Goal: Information Seeking & Learning: Check status

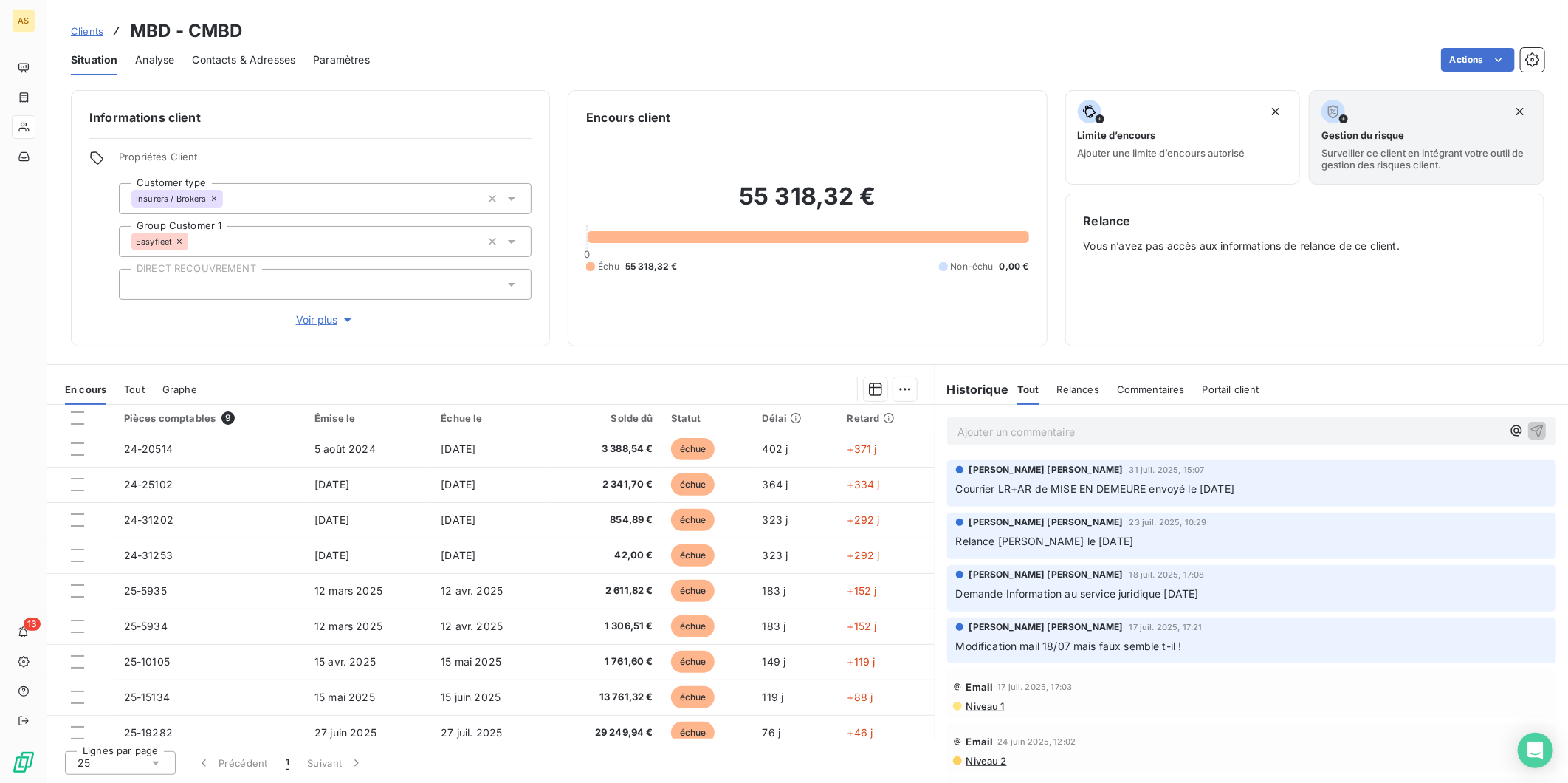
click at [90, 31] on span "Clients" at bounding box center [87, 30] width 33 height 12
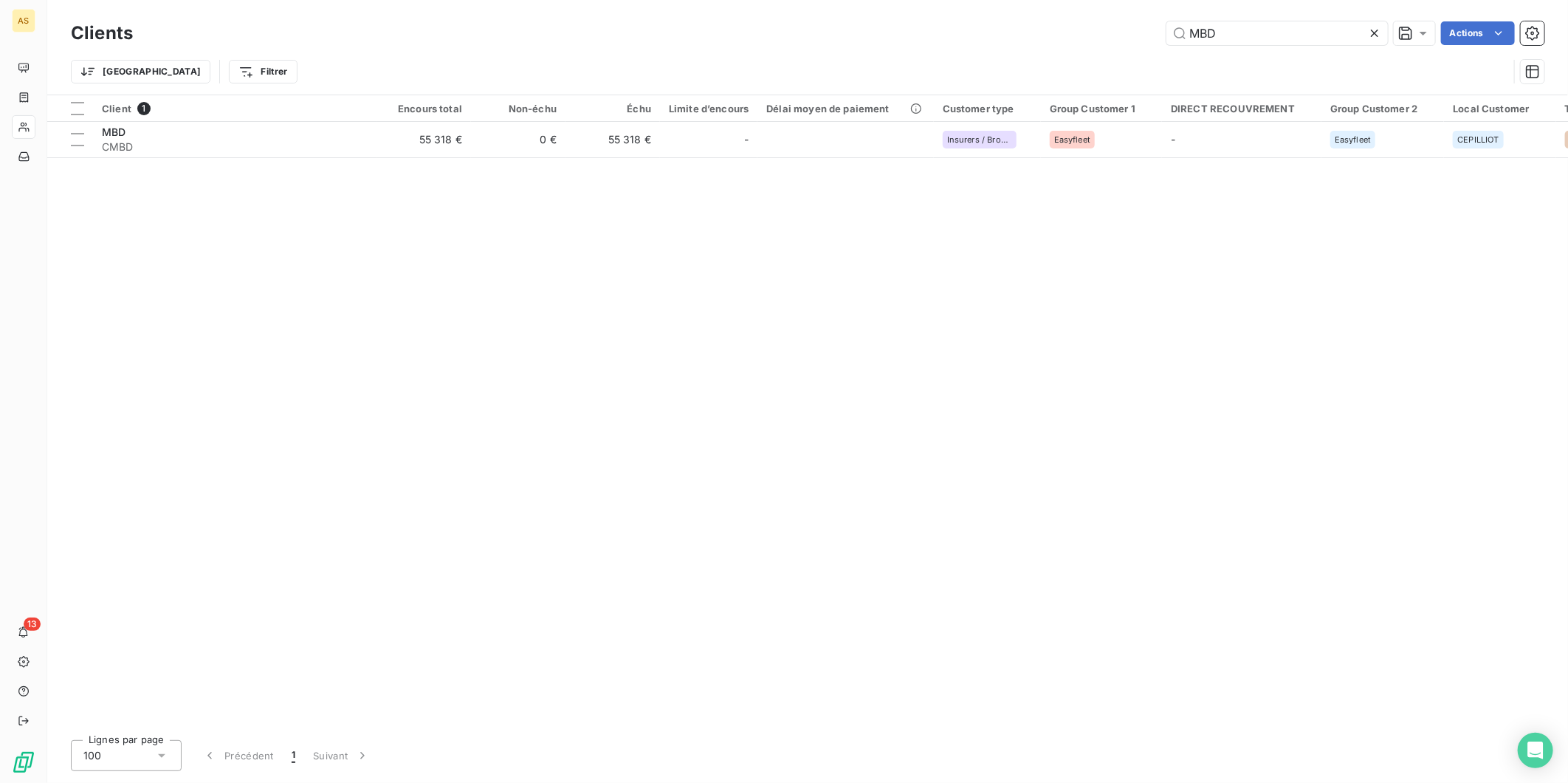
drag, startPoint x: 1255, startPoint y: 39, endPoint x: 1103, endPoint y: 46, distance: 152.2
click at [1103, 46] on div "Clients MBD Actions" at bounding box center [808, 34] width 1474 height 31
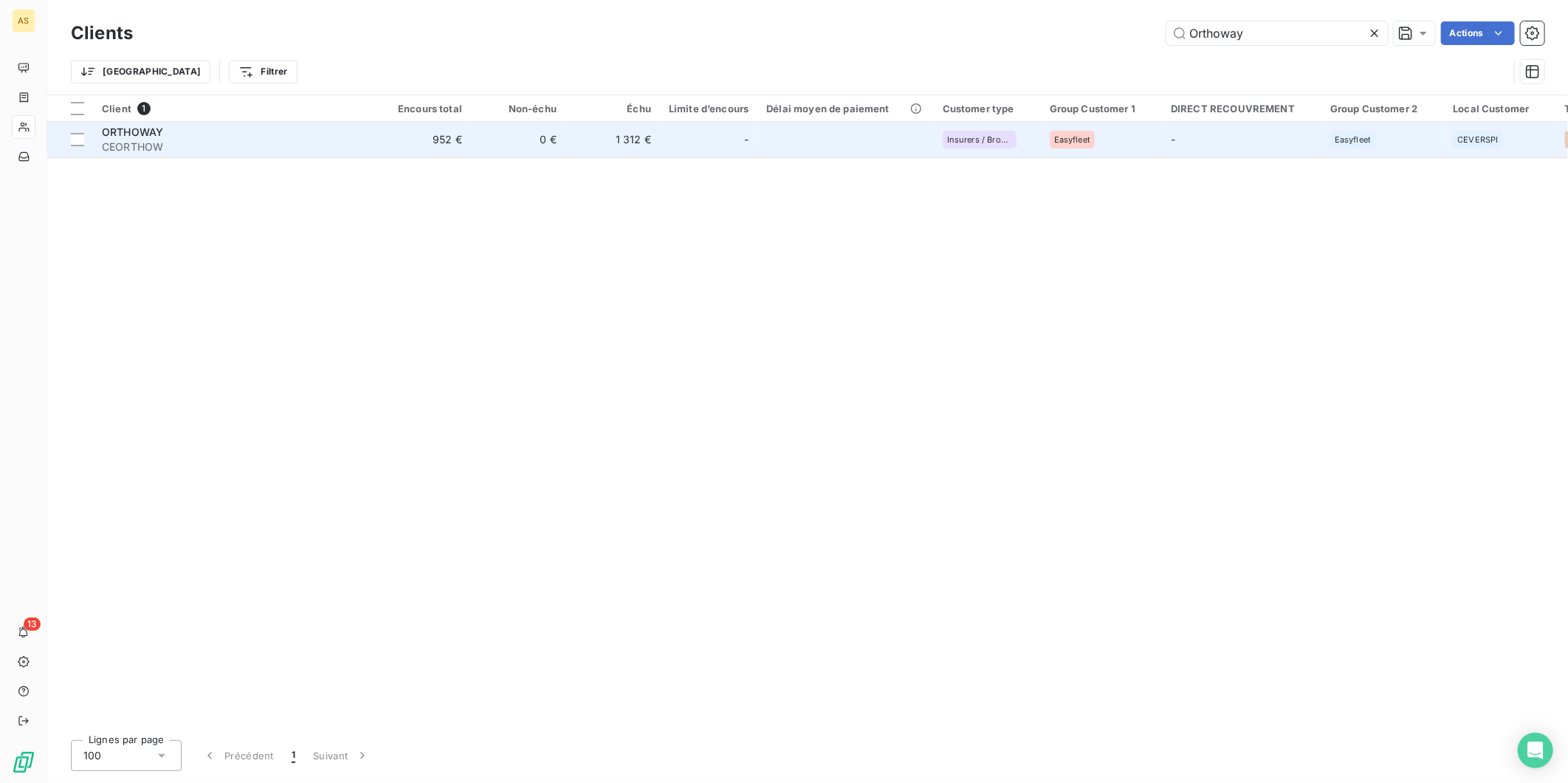
type input "Orthoway"
click at [313, 149] on span "CEORTHOW" at bounding box center [234, 146] width 266 height 15
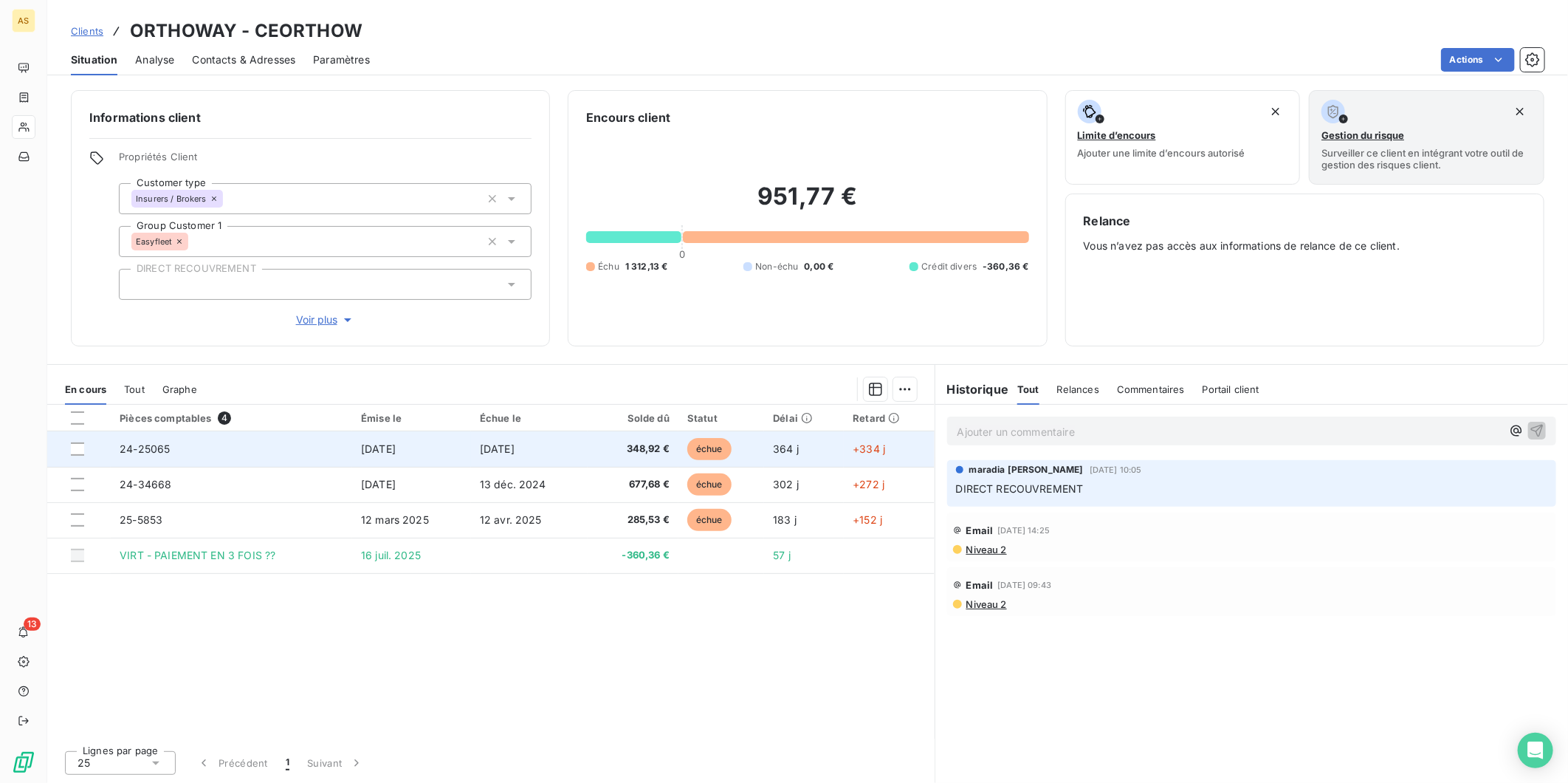
click at [473, 460] on td "[DATE]" at bounding box center [530, 448] width 117 height 35
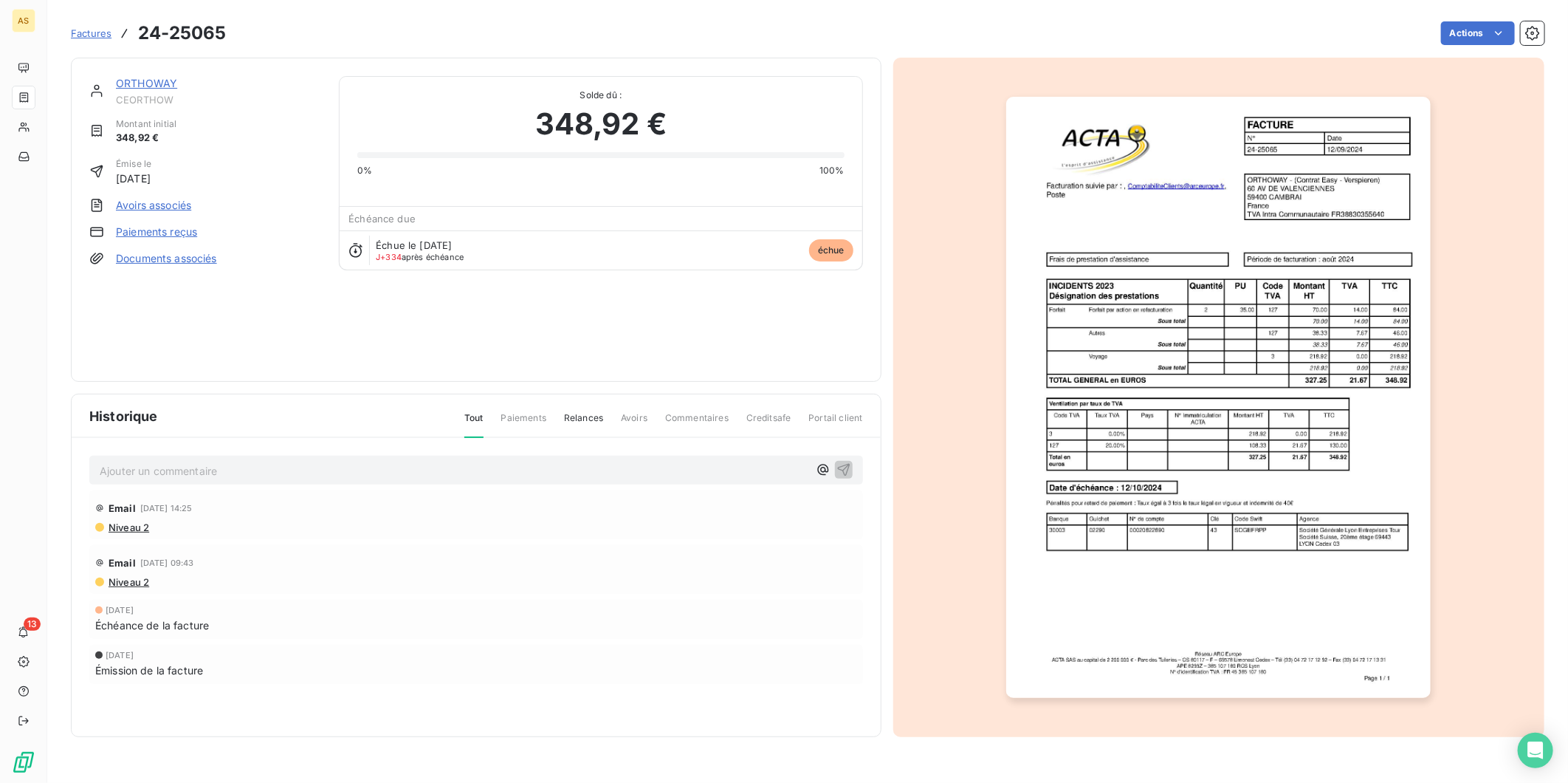
click at [1358, 371] on img "button" at bounding box center [1218, 397] width 425 height 601
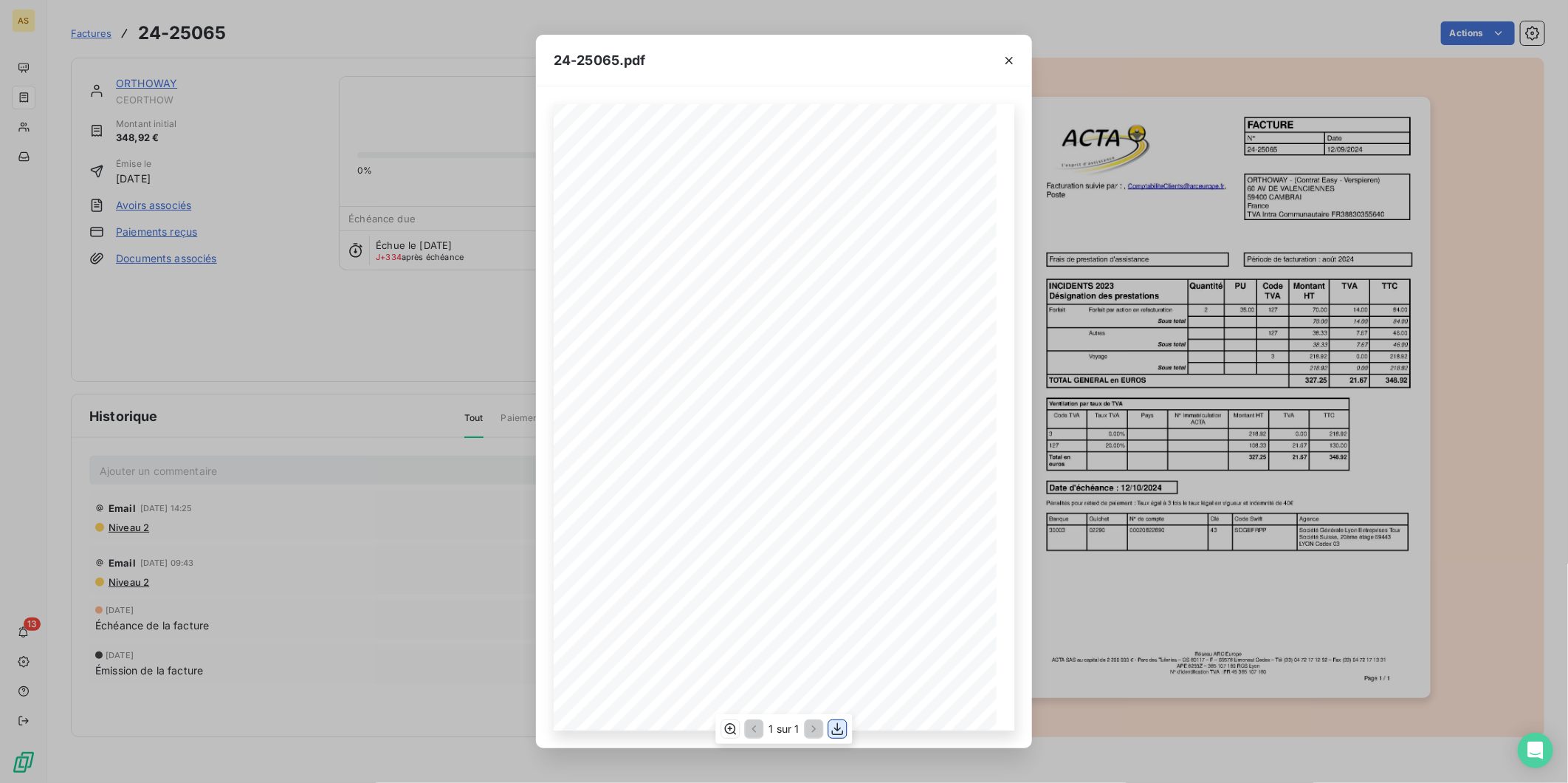
click at [834, 732] on icon "button" at bounding box center [837, 728] width 15 height 15
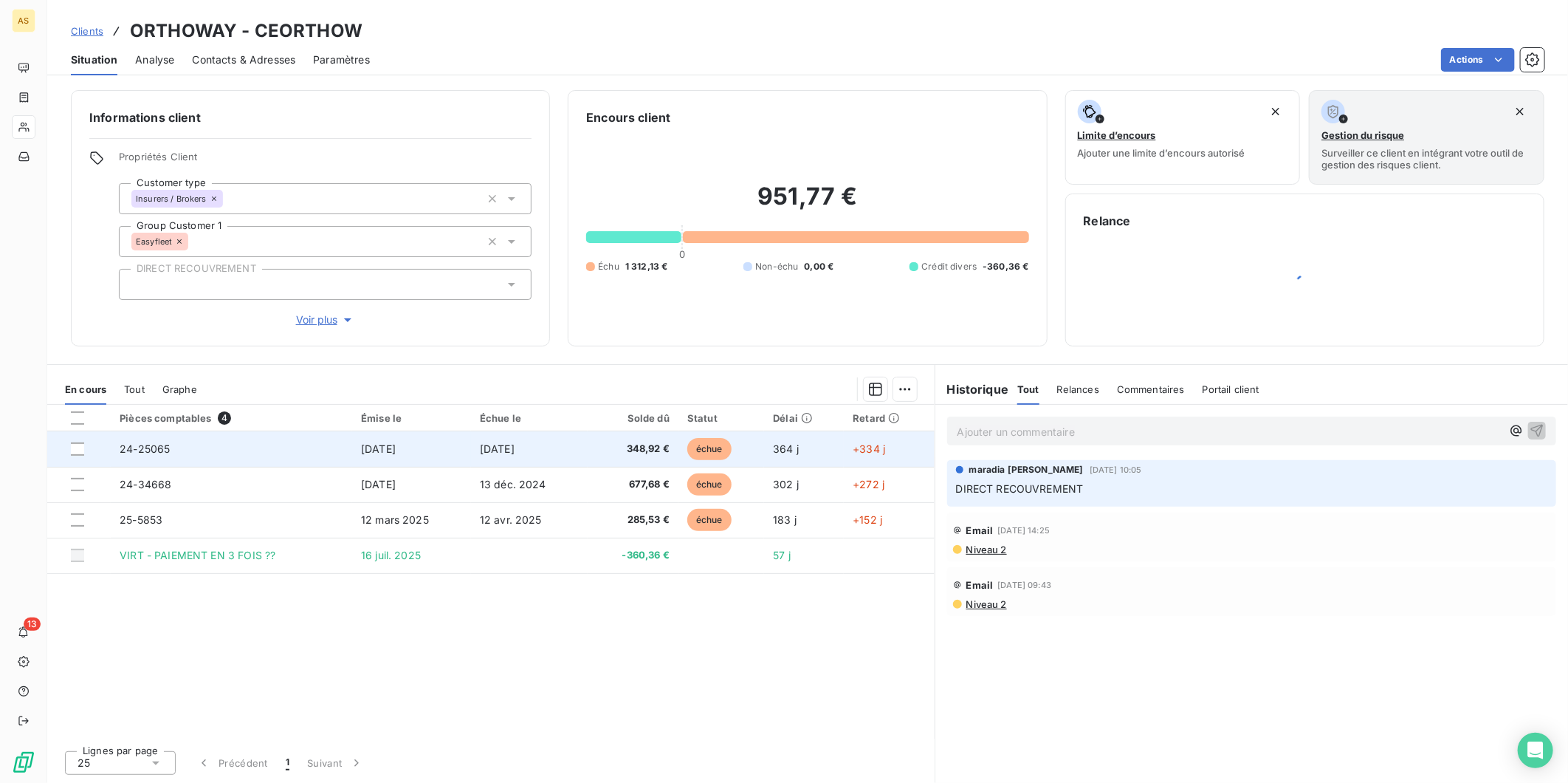
click at [396, 451] on span "[DATE]" at bounding box center [378, 449] width 35 height 12
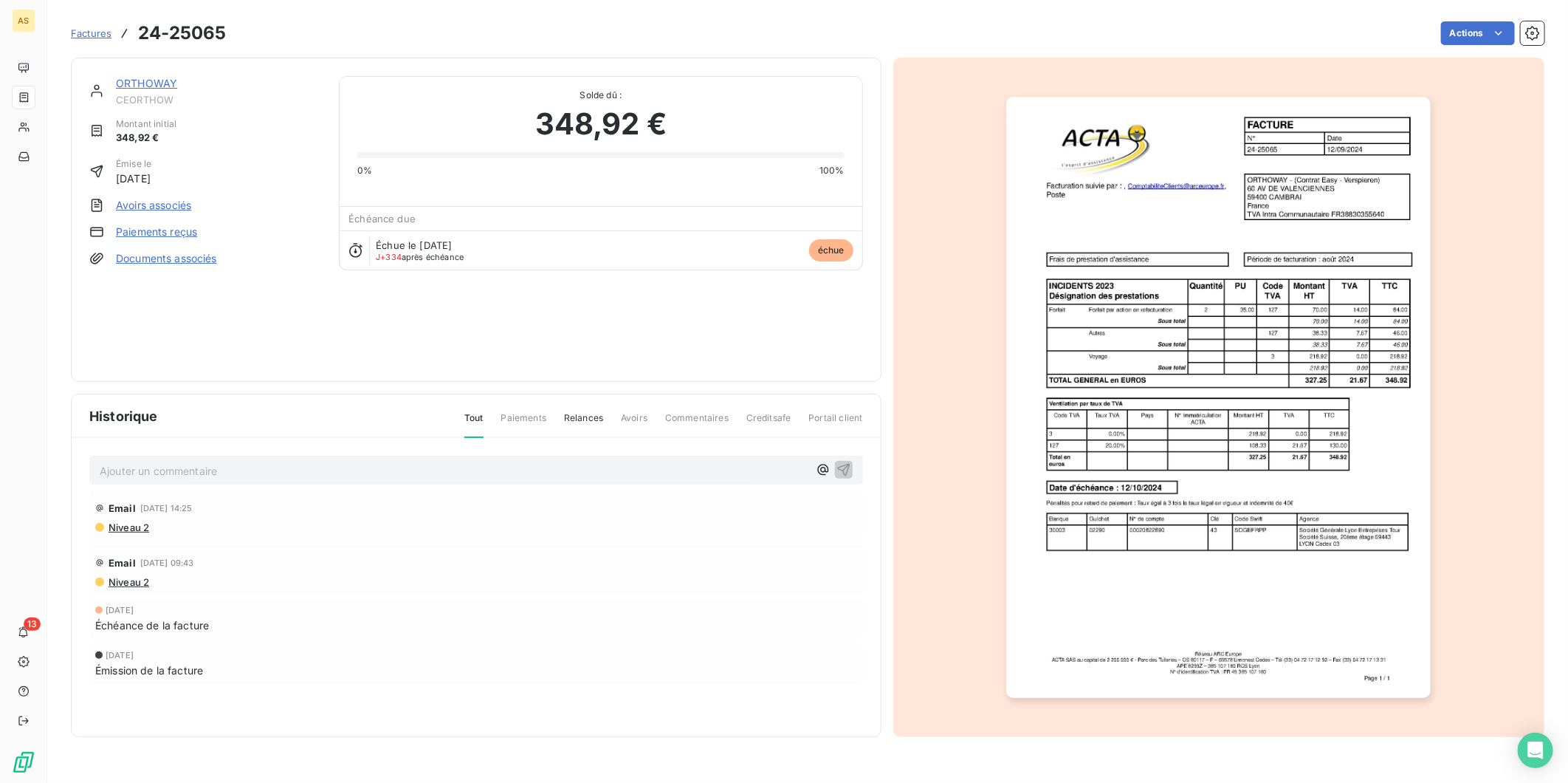
click at [1202, 534] on img "button" at bounding box center [1218, 397] width 425 height 601
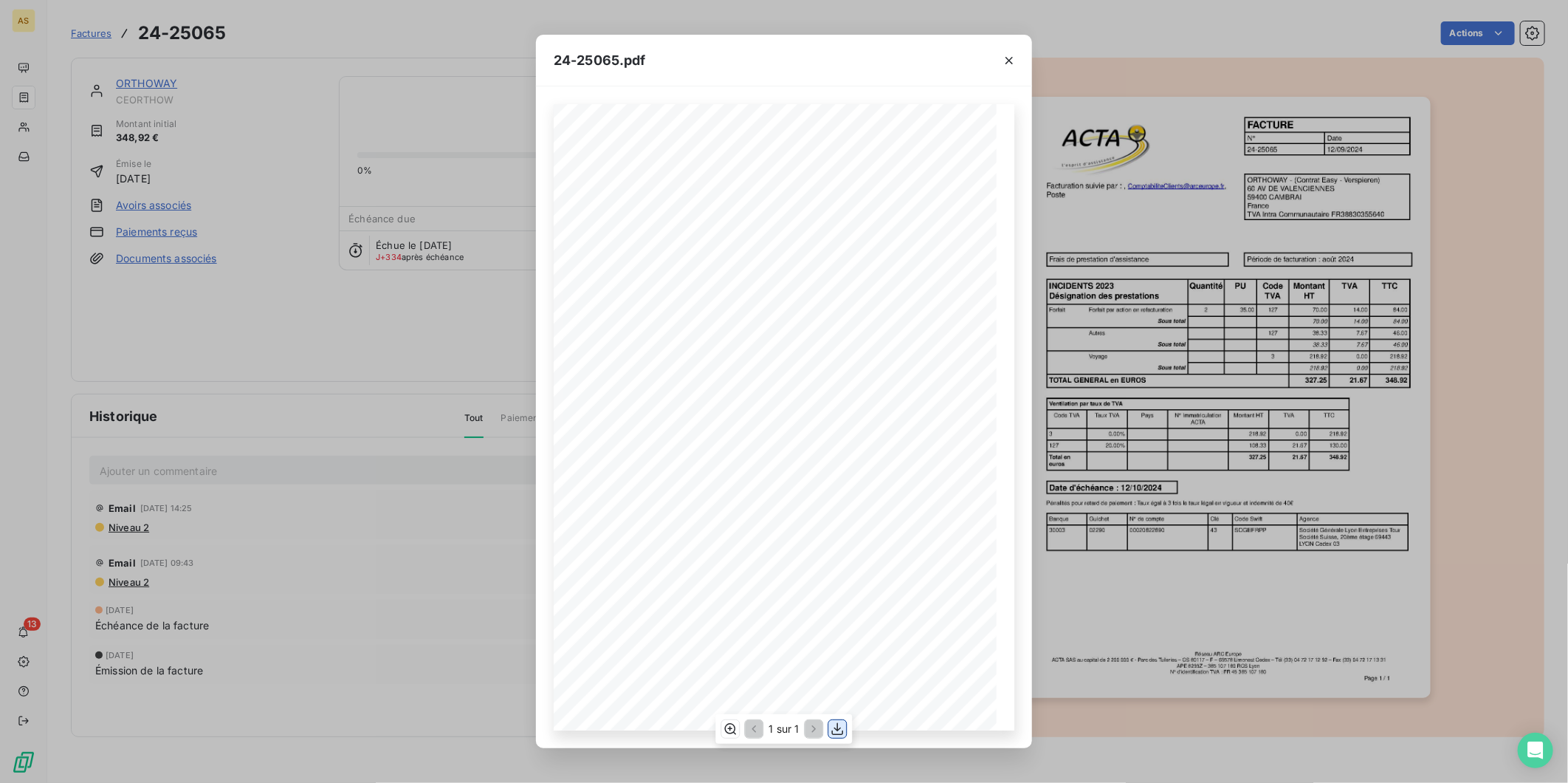
click at [840, 727] on icon "button" at bounding box center [837, 728] width 15 height 15
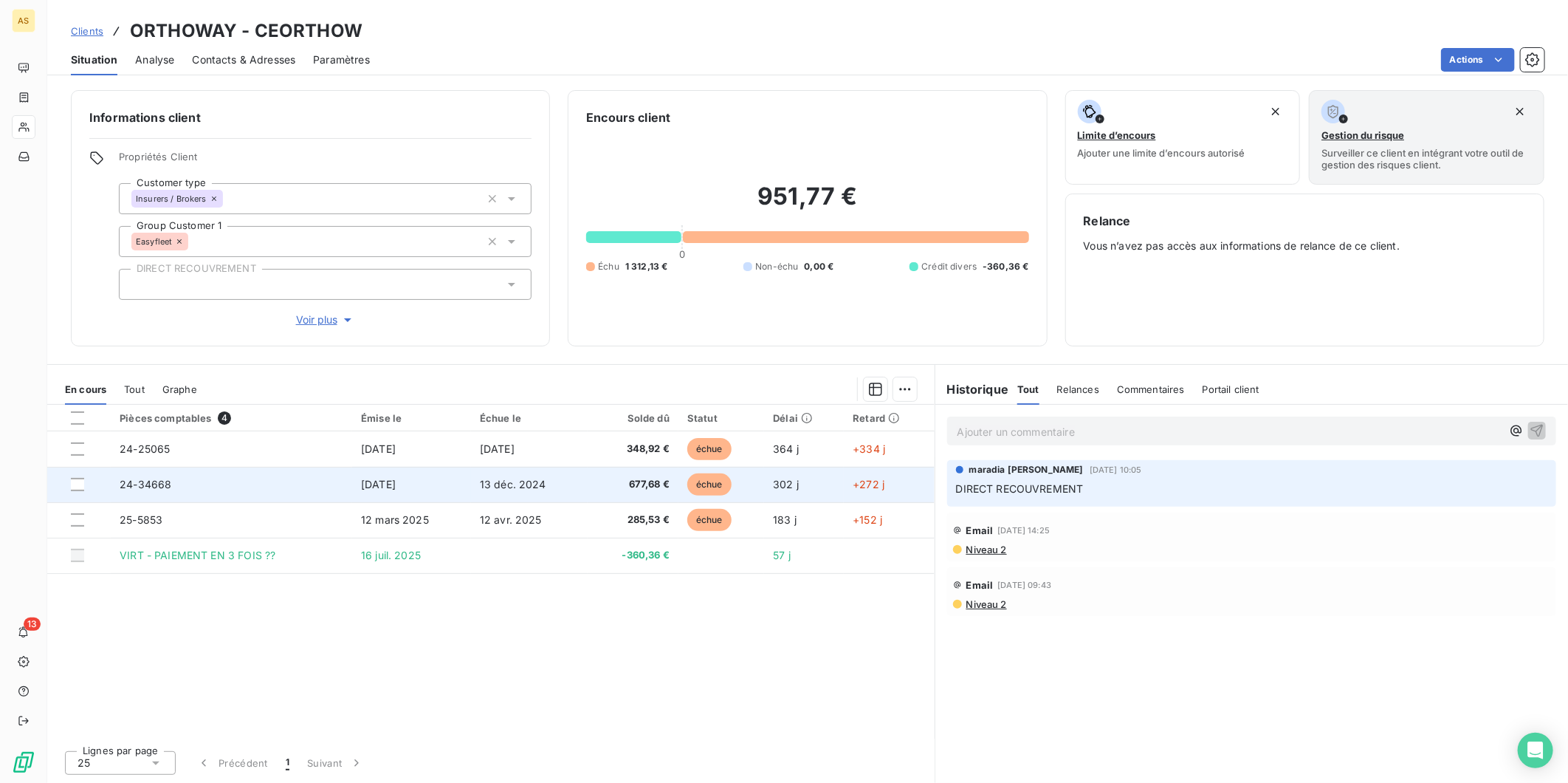
click at [253, 492] on td "24-34668" at bounding box center [231, 484] width 241 height 35
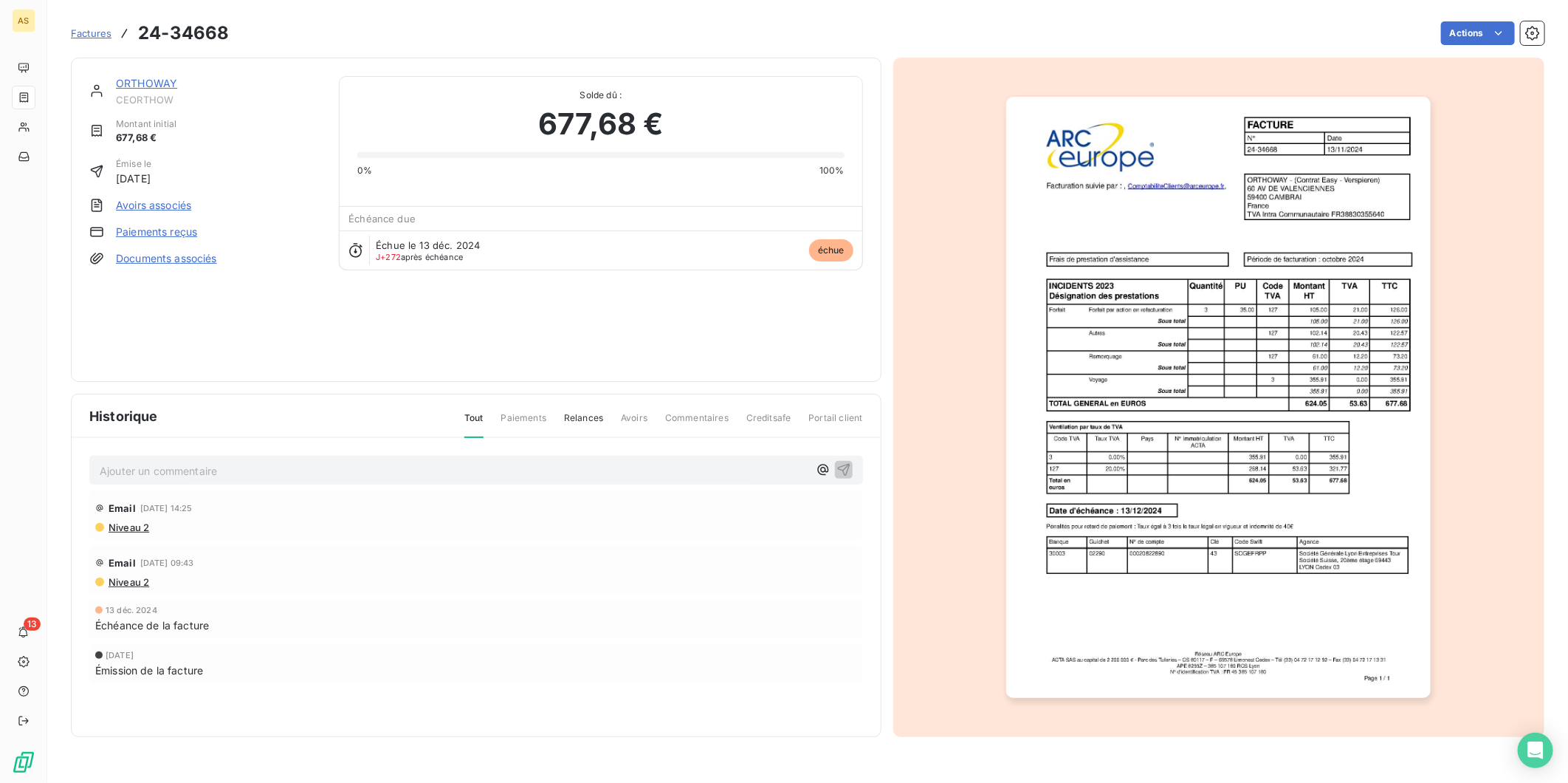
click at [1128, 532] on img "button" at bounding box center [1218, 397] width 425 height 601
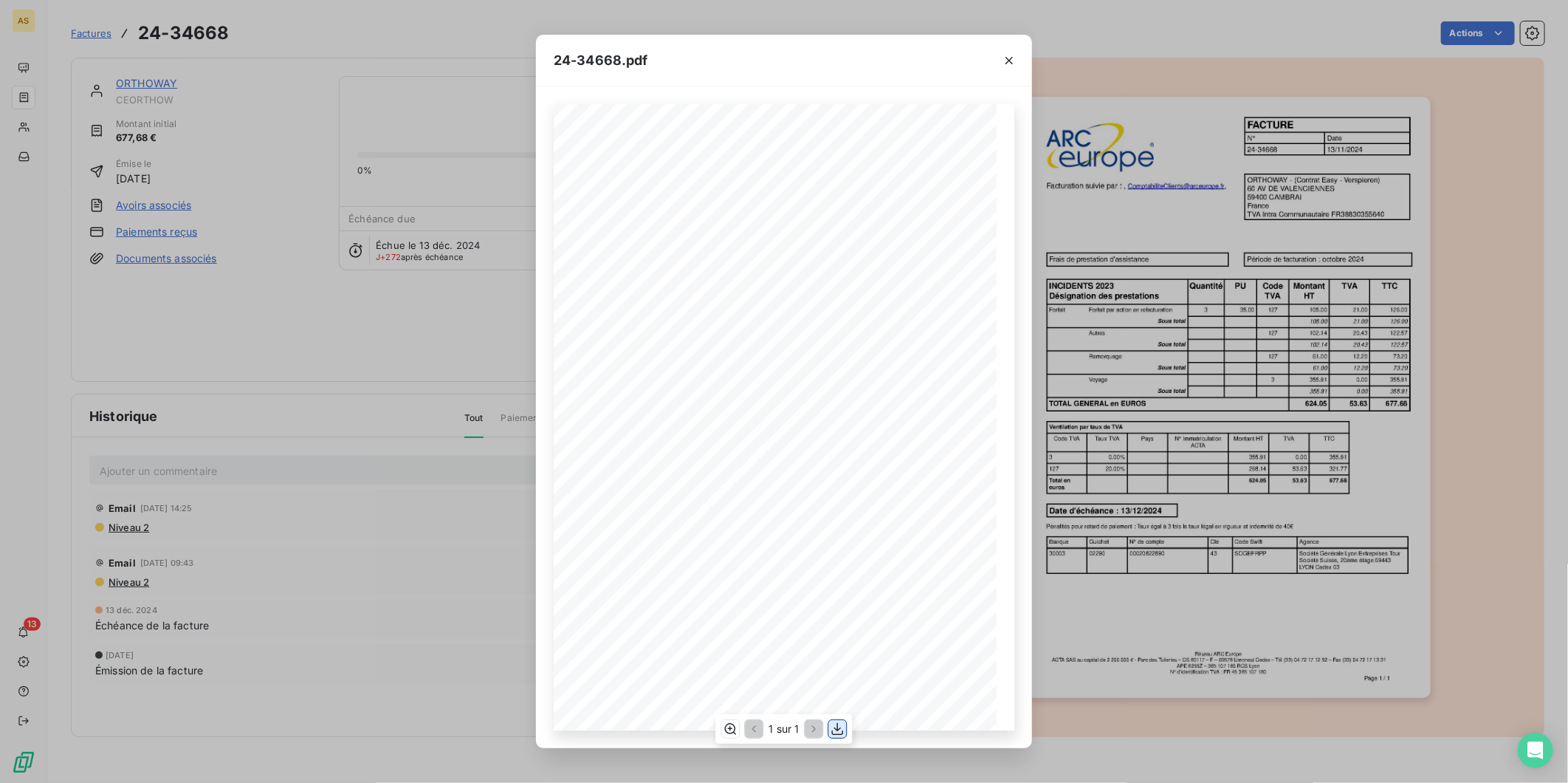
click at [840, 727] on icon "button" at bounding box center [837, 728] width 15 height 15
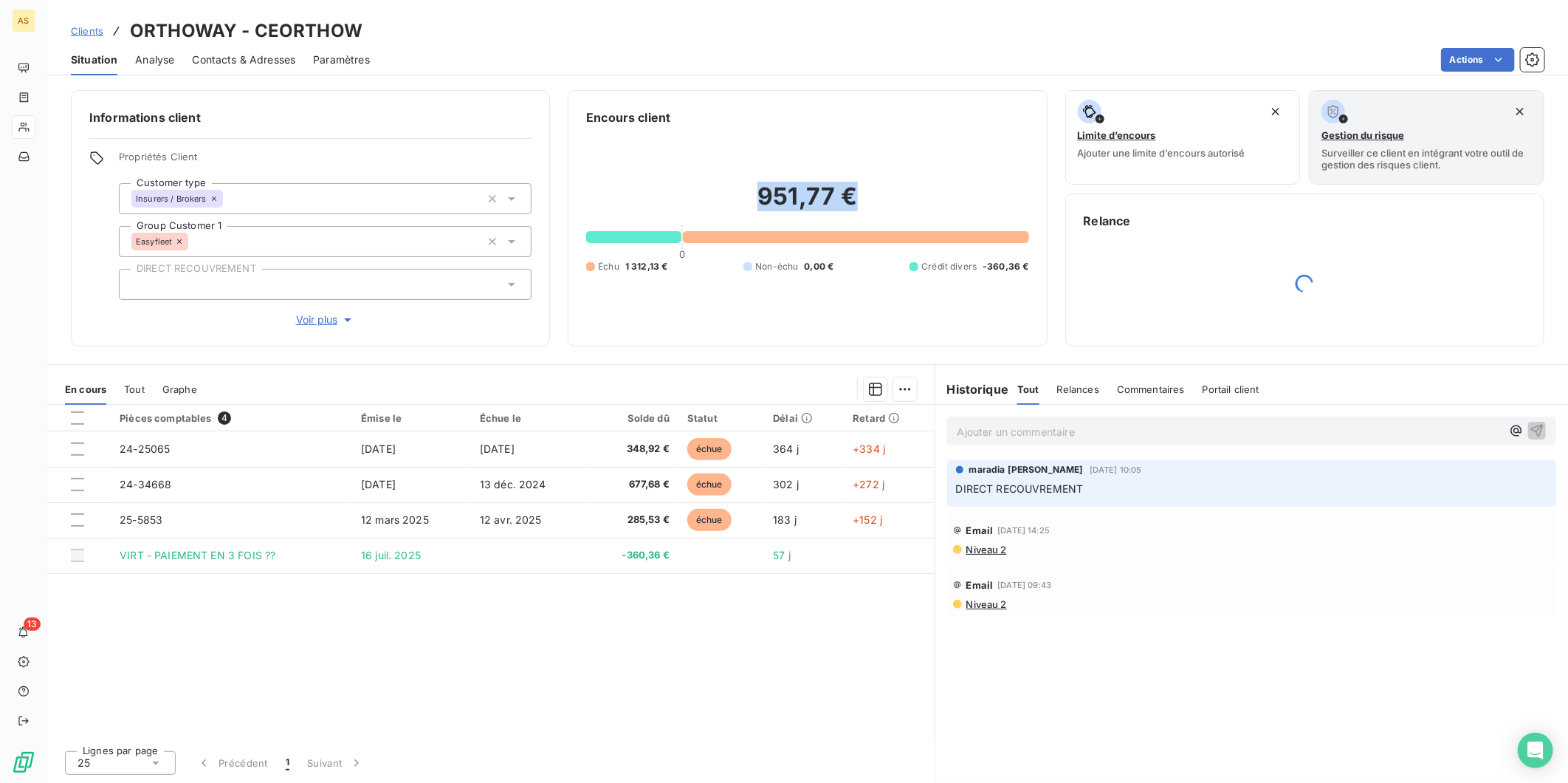
drag, startPoint x: 763, startPoint y: 195, endPoint x: 879, endPoint y: 198, distance: 116.0
click at [879, 198] on h2 "951,77 €" at bounding box center [807, 203] width 442 height 44
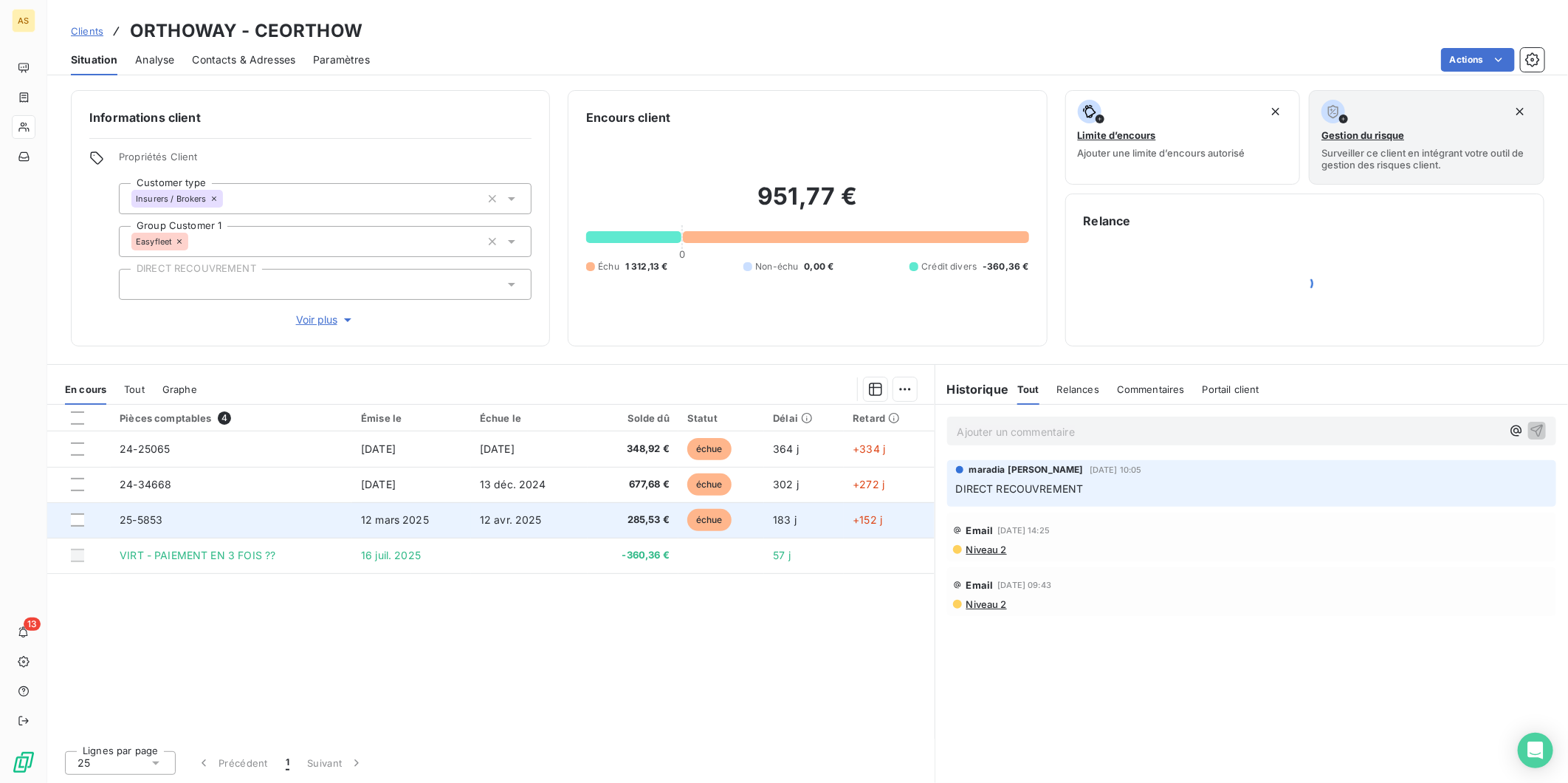
click at [349, 513] on td "25-5853" at bounding box center [231, 519] width 241 height 35
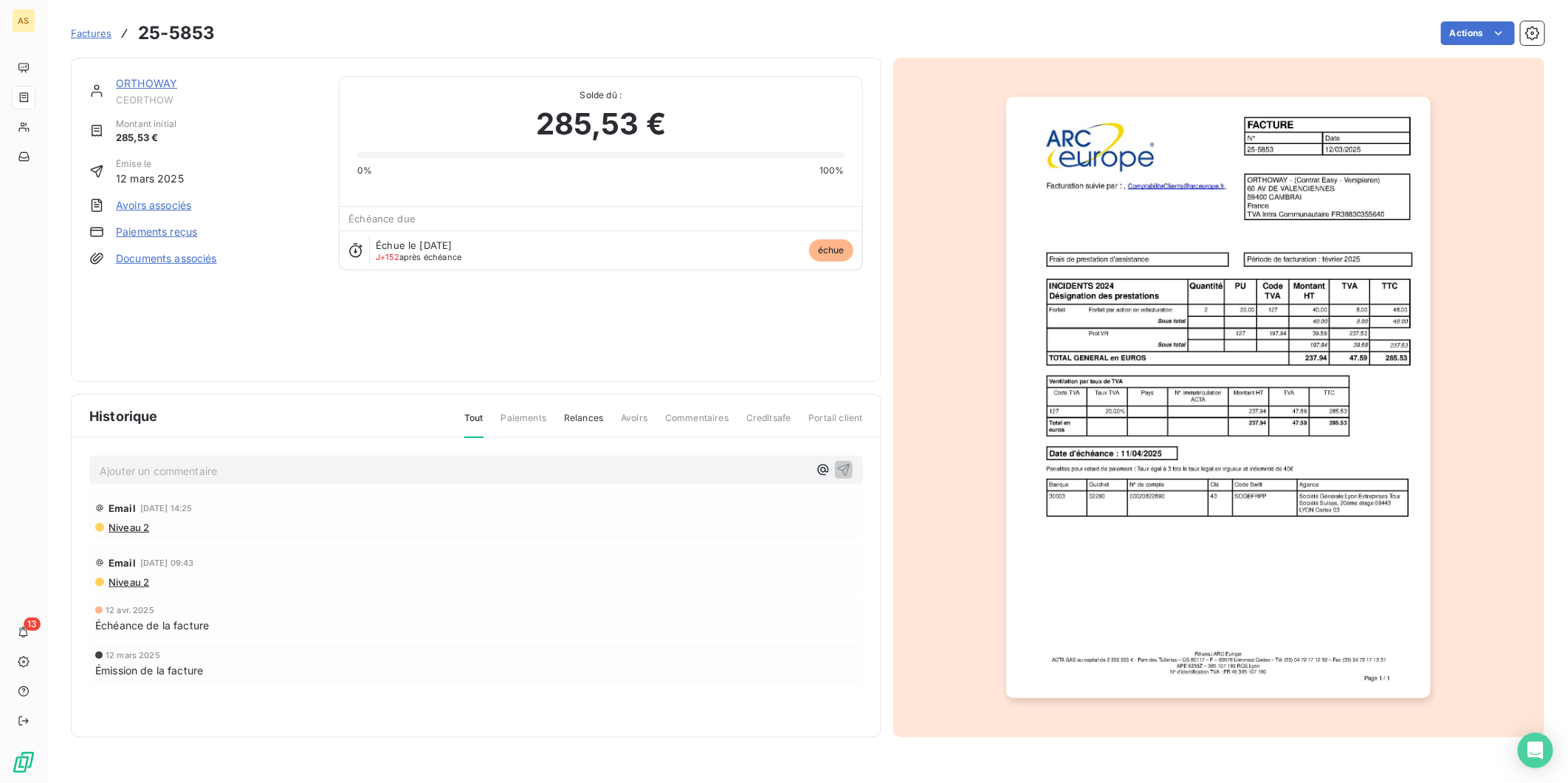
click at [1136, 424] on img "button" at bounding box center [1218, 397] width 425 height 601
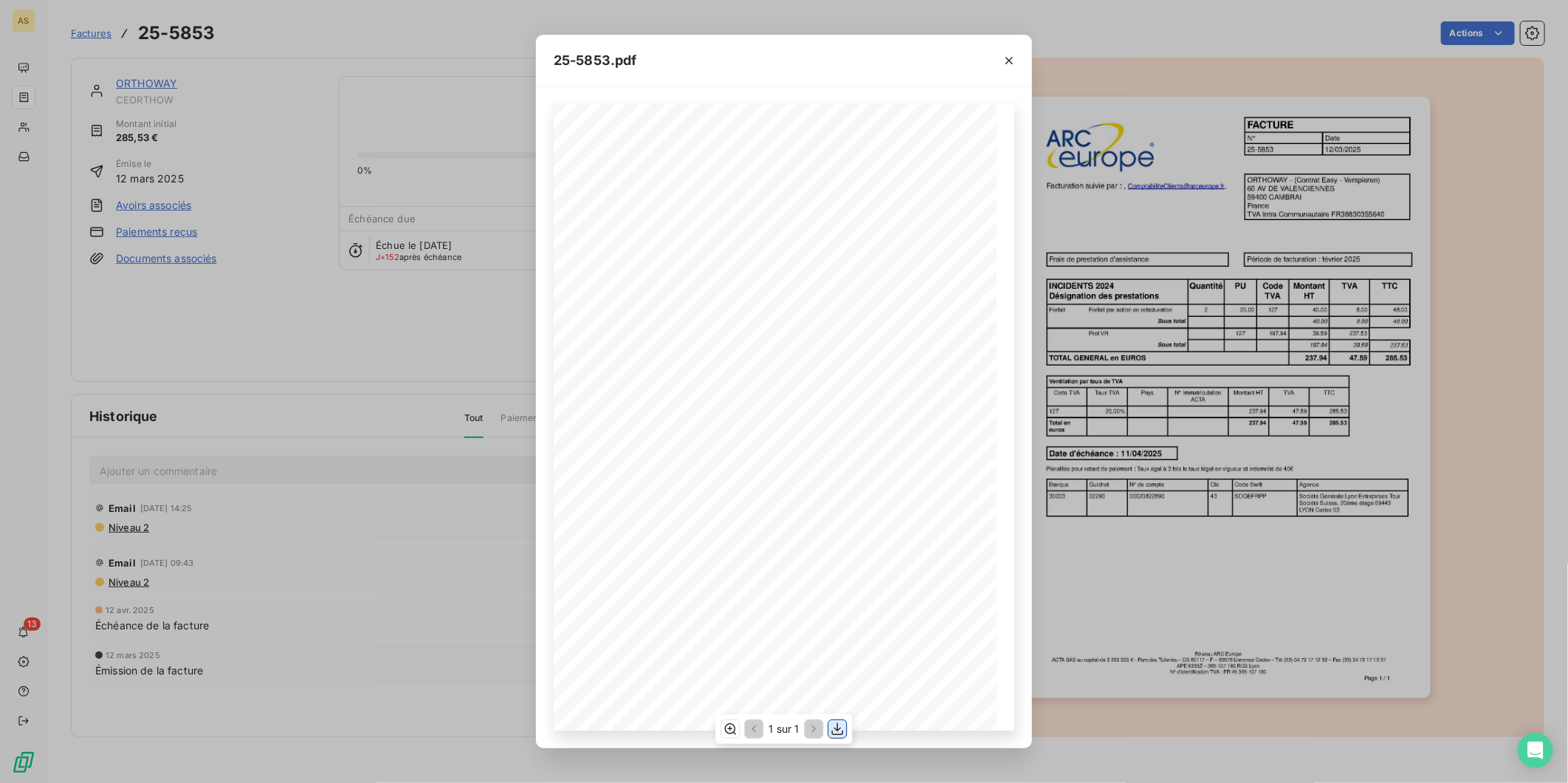
click at [838, 734] on icon "button" at bounding box center [837, 729] width 12 height 12
click at [1009, 59] on icon "button" at bounding box center [1009, 60] width 7 height 7
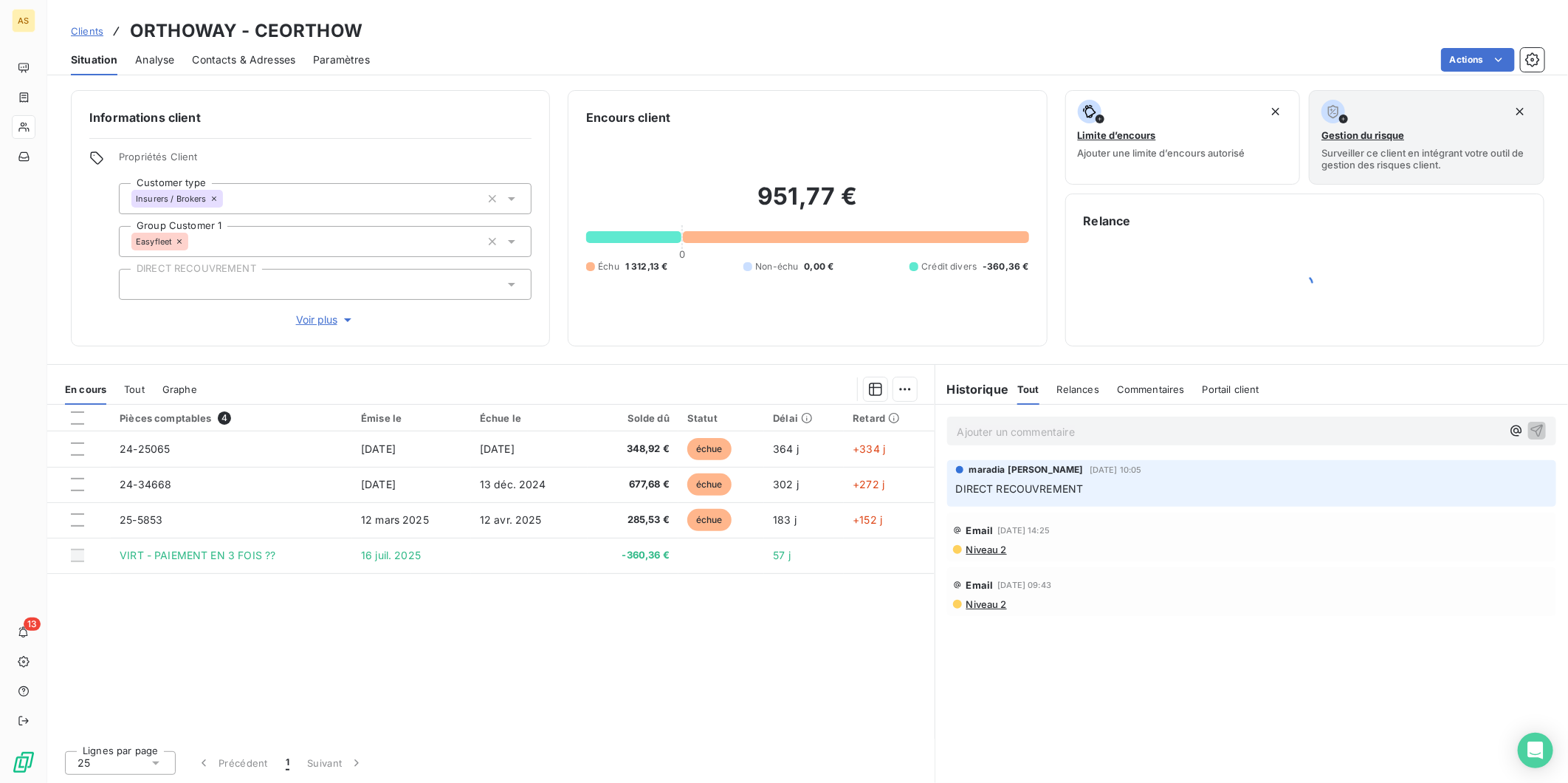
click at [99, 30] on span "Clients" at bounding box center [87, 30] width 33 height 12
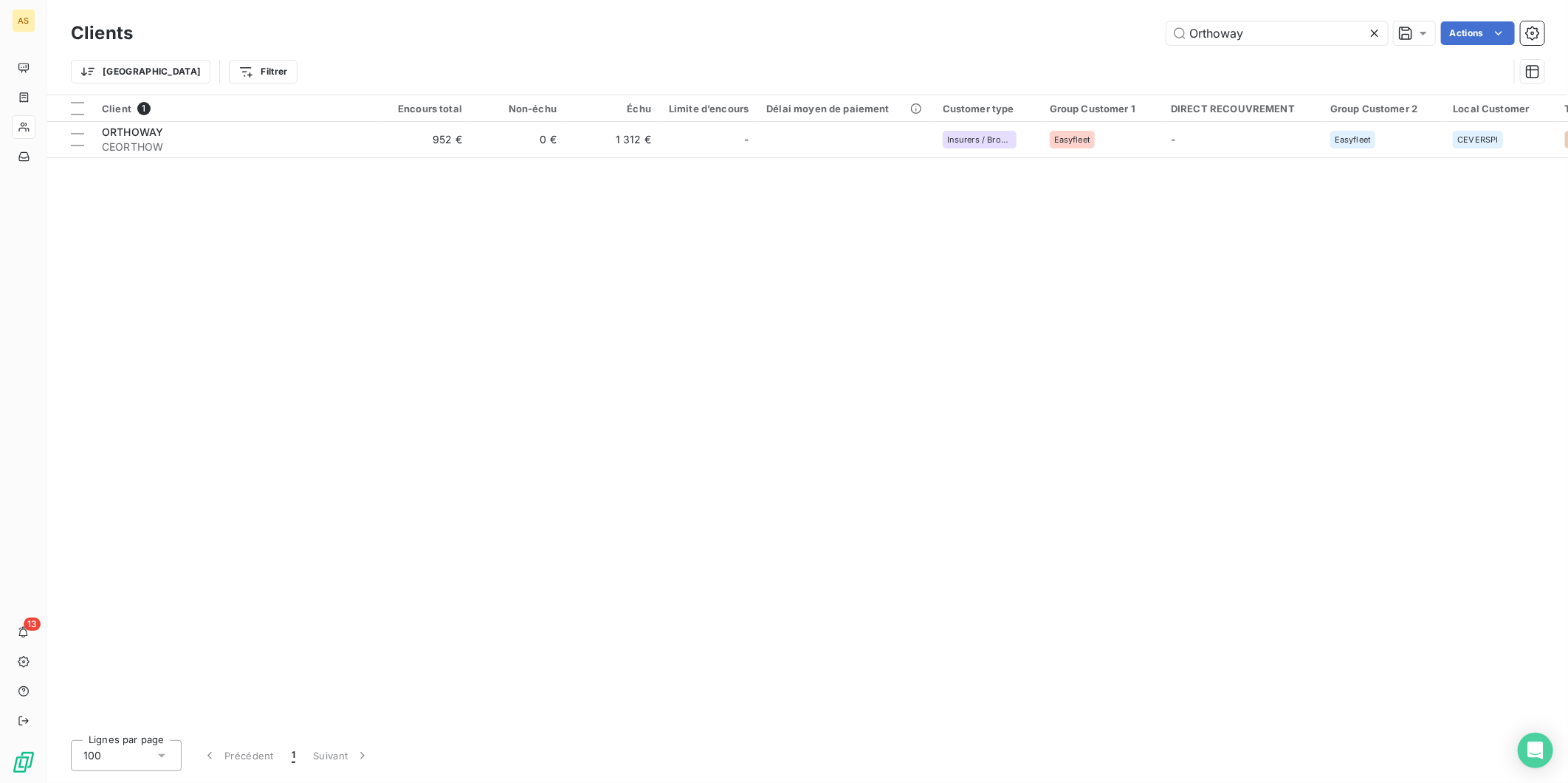
drag, startPoint x: 1226, startPoint y: 15, endPoint x: 1123, endPoint y: 24, distance: 103.4
click at [1117, 22] on div "Clients Orthoway Actions" at bounding box center [808, 34] width 1474 height 31
drag, startPoint x: 1239, startPoint y: 34, endPoint x: 1101, endPoint y: 42, distance: 138.2
click at [1101, 42] on div "Orthoway Actions" at bounding box center [847, 33] width 1394 height 23
drag, startPoint x: 1279, startPoint y: 40, endPoint x: 1084, endPoint y: 40, distance: 195.0
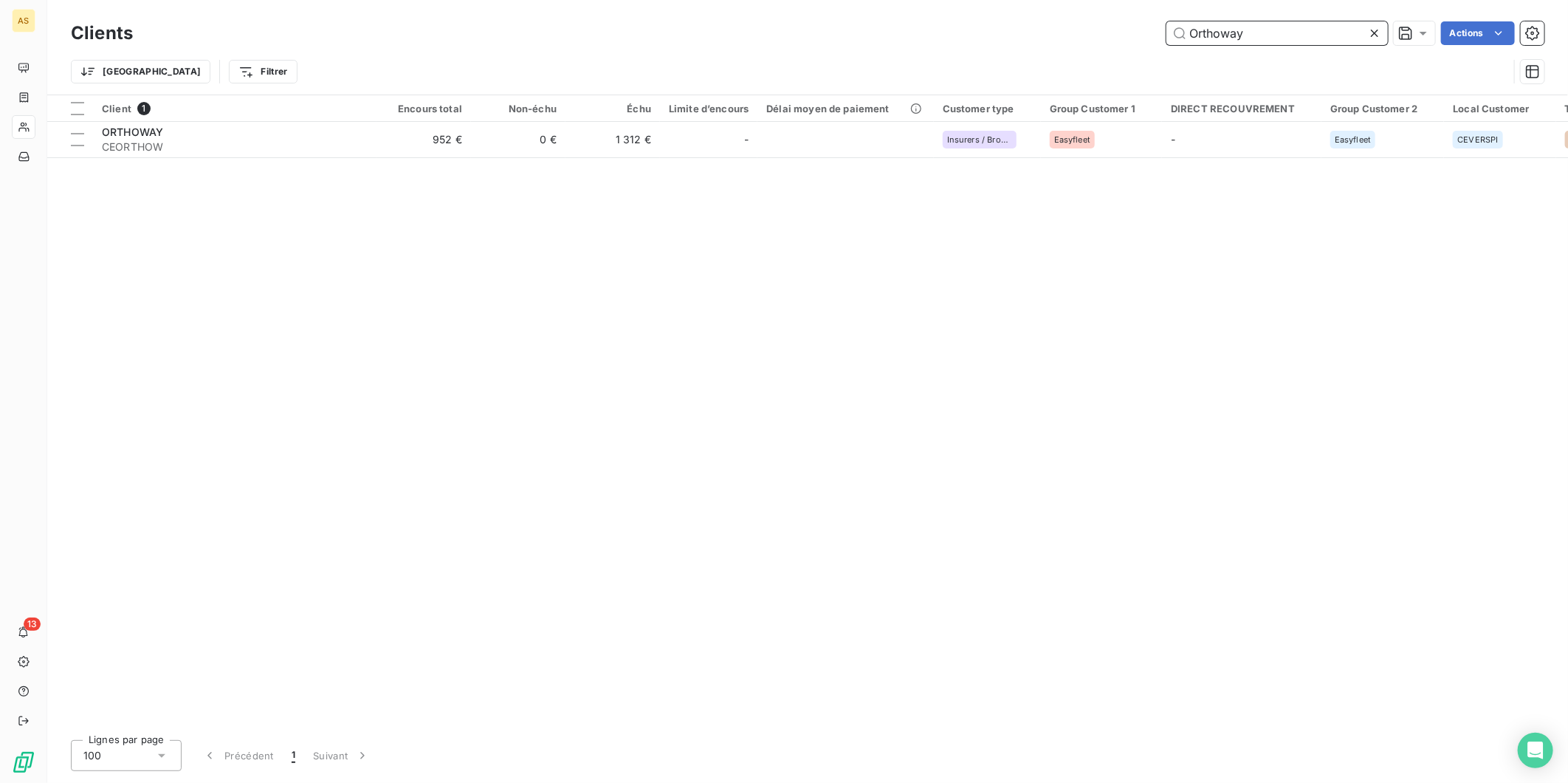
click at [1084, 40] on div "Orthoway Actions" at bounding box center [847, 33] width 1394 height 23
paste input "COALLIA"
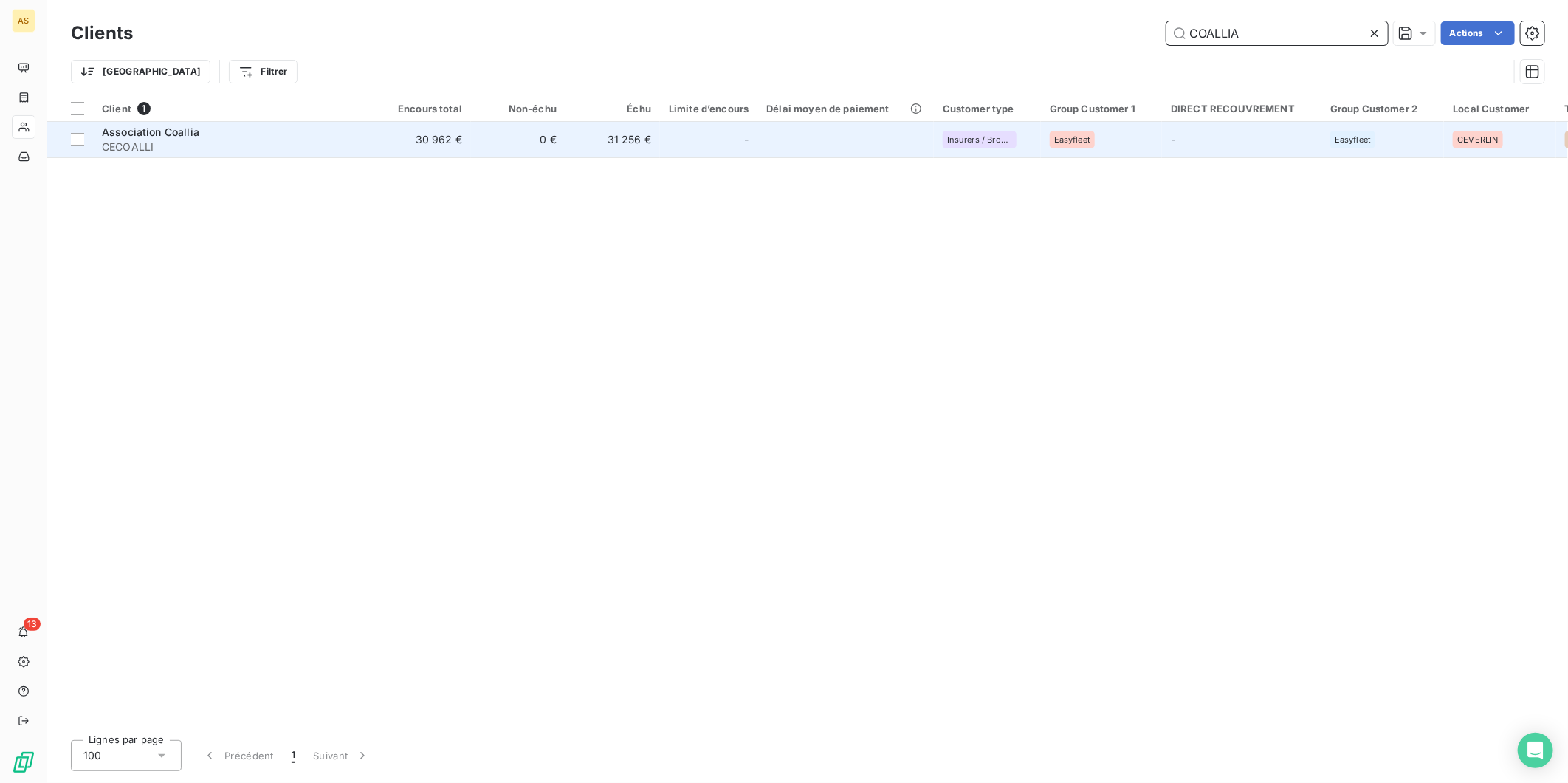
type input "COALLIA"
click at [444, 142] on td "30 962 €" at bounding box center [423, 139] width 94 height 35
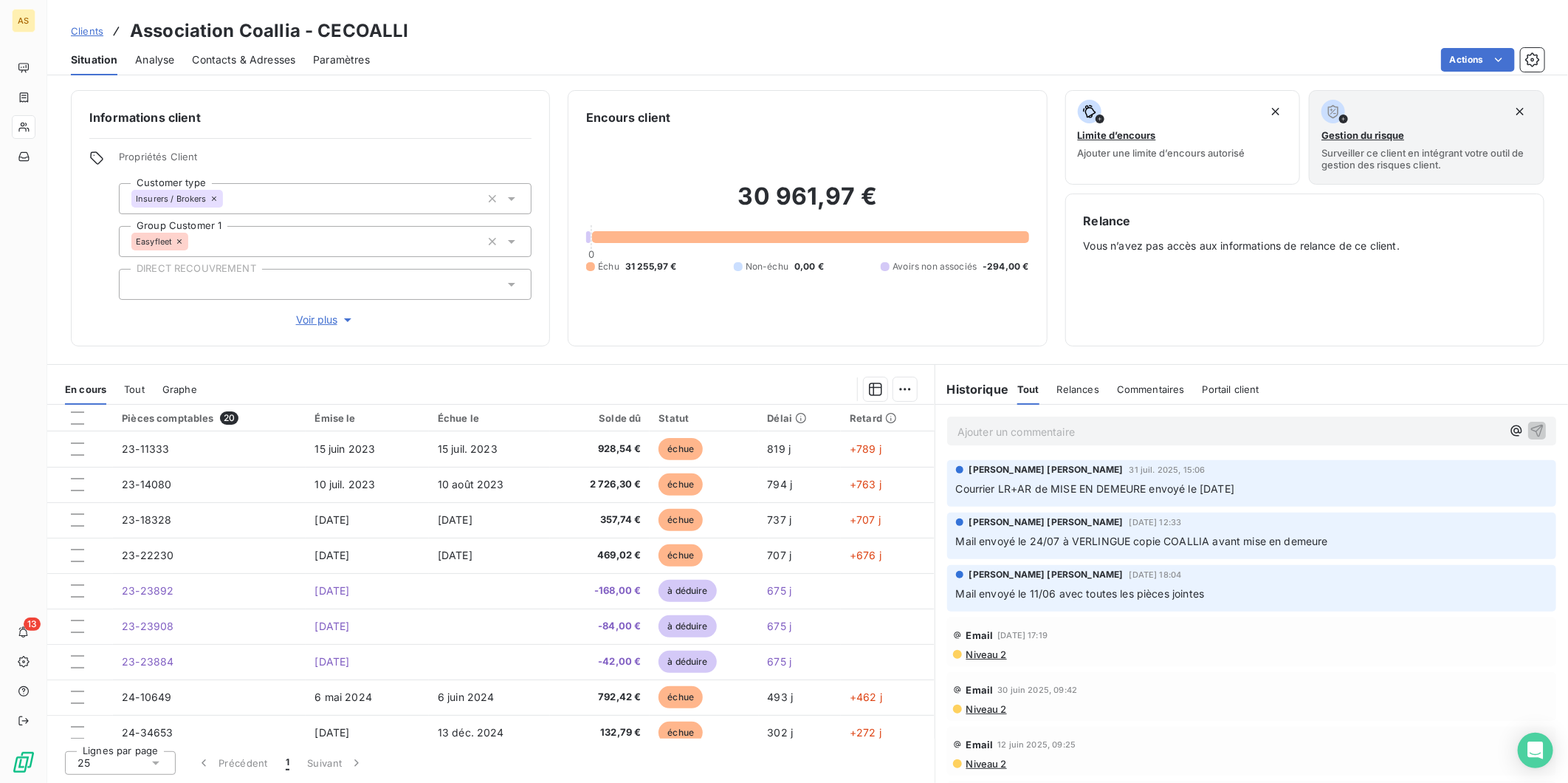
click at [1122, 35] on html "AS 13 Clients Association Coallia - CECOALLI Situation Analyse Contacts & Adres…" at bounding box center [784, 391] width 1568 height 783
